Goal: Navigation & Orientation: Understand site structure

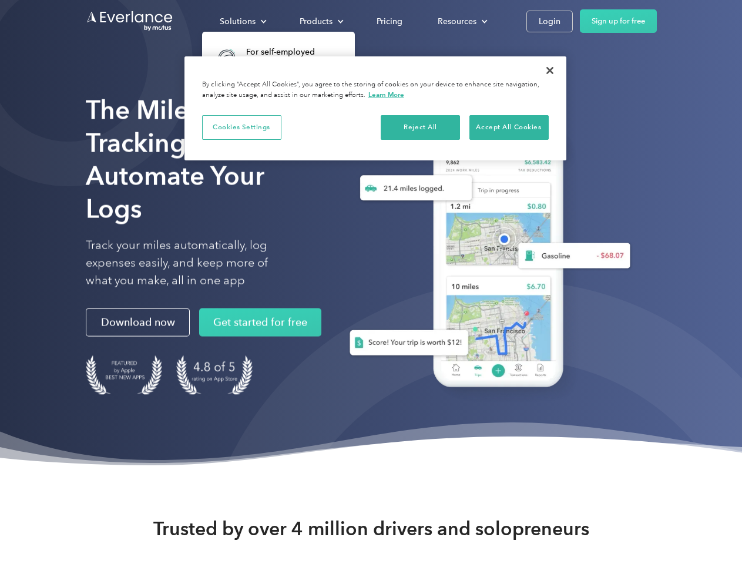
click at [243, 21] on div "Solutions" at bounding box center [238, 21] width 36 height 15
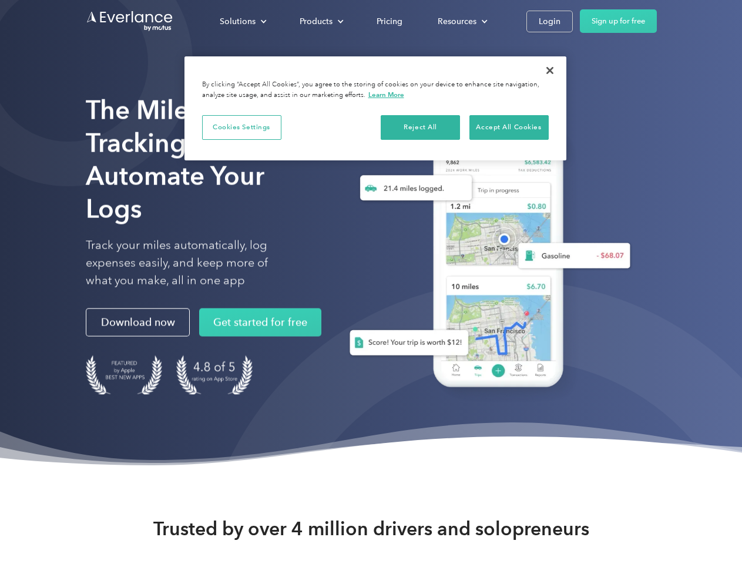
click at [320, 21] on div "Products" at bounding box center [316, 21] width 33 height 15
click at [461, 21] on div "Resources" at bounding box center [457, 21] width 39 height 15
click at [242, 127] on button "Cookies Settings" at bounding box center [241, 127] width 79 height 25
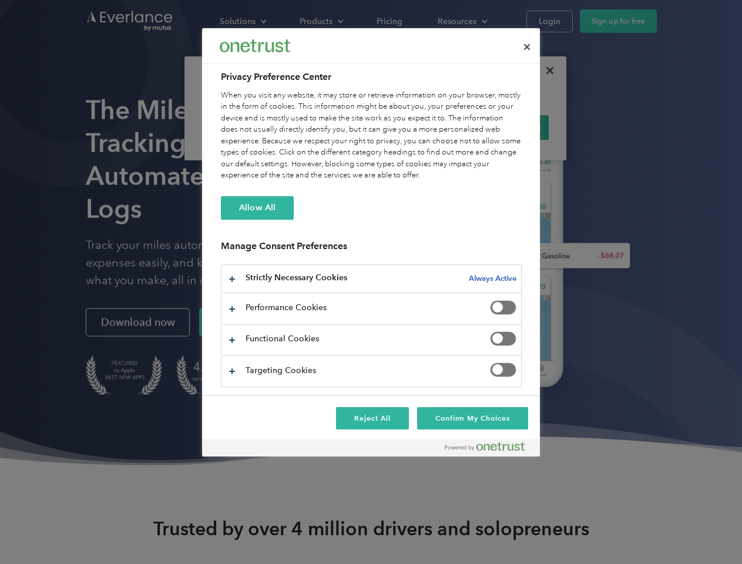
click at [421, 127] on div "When you visit any website, it may store or retrieve information on your browse…" at bounding box center [371, 136] width 301 height 92
click at [509, 127] on div "When you visit any website, it may store or retrieve information on your browse…" at bounding box center [371, 136] width 301 height 92
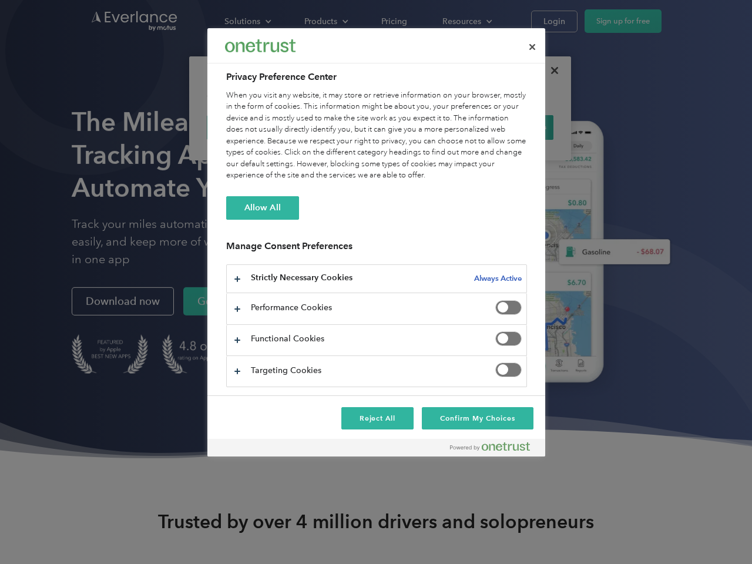
click at [550, 71] on div at bounding box center [376, 282] width 752 height 564
